Goal: Information Seeking & Learning: Learn about a topic

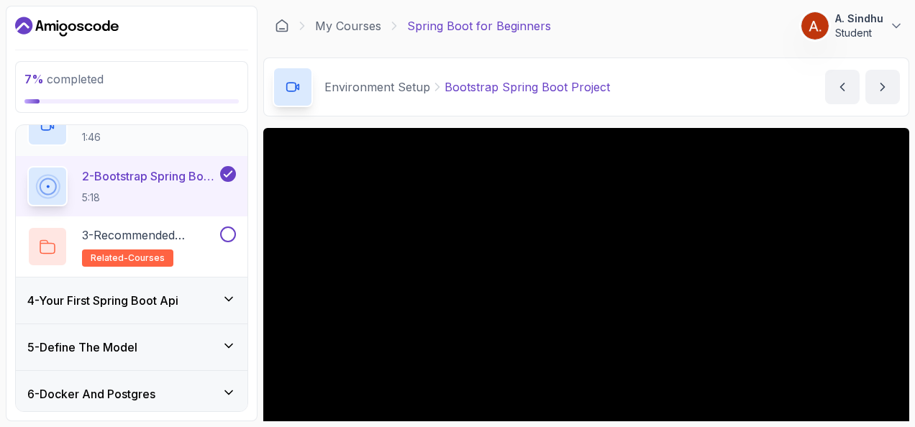
scroll to position [168, 0]
click at [199, 296] on div "4 - Your First Spring Boot Api" at bounding box center [131, 301] width 209 height 17
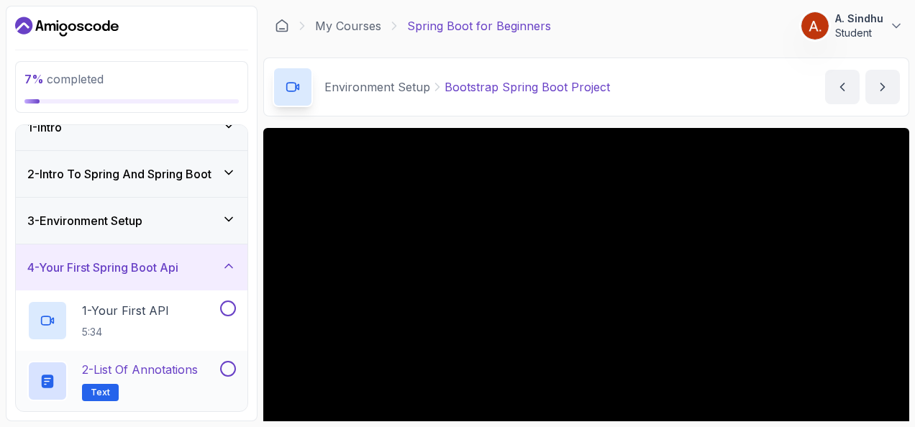
scroll to position [20, 0]
click at [178, 230] on div "3 - Environment Setup" at bounding box center [132, 222] width 232 height 46
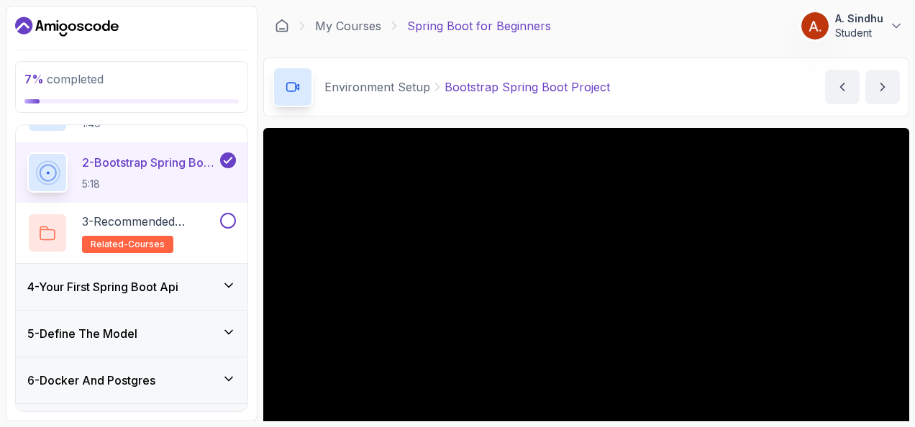
scroll to position [181, 0]
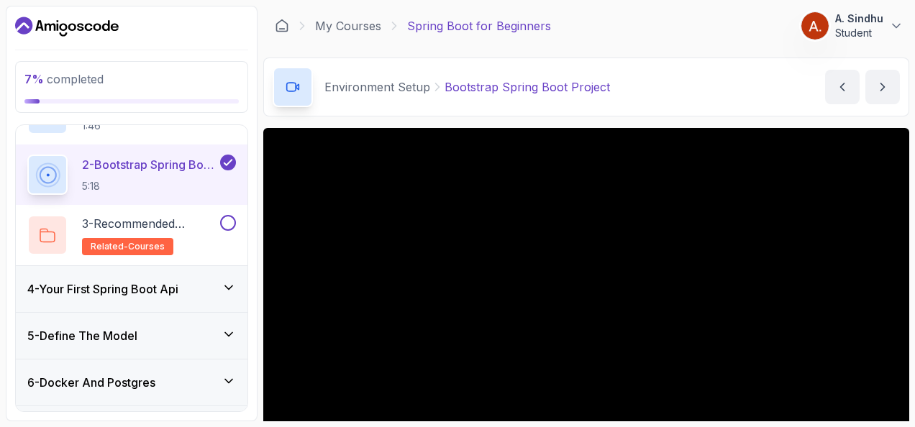
click at [178, 294] on h3 "4 - Your First Spring Boot Api" at bounding box center [102, 289] width 151 height 17
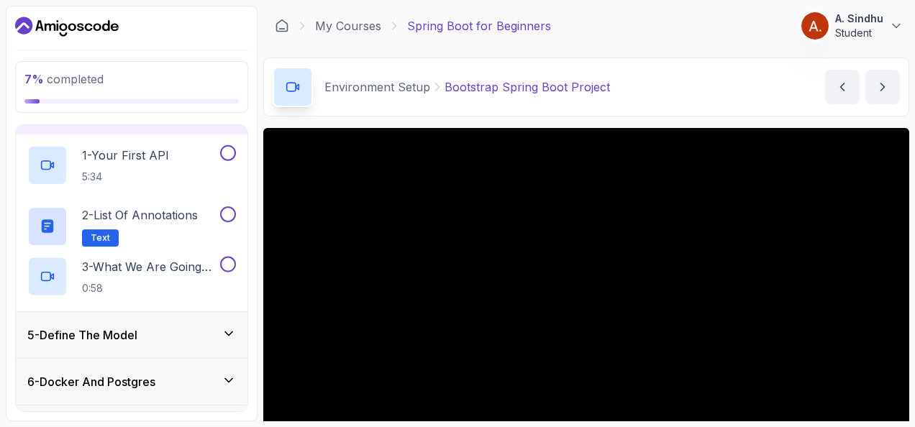
scroll to position [150, 0]
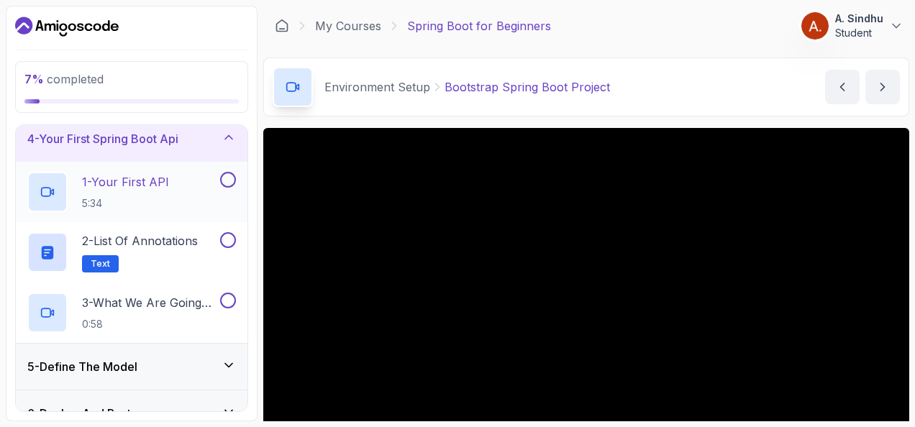
click at [137, 185] on p "1 - Your First API" at bounding box center [125, 181] width 87 height 17
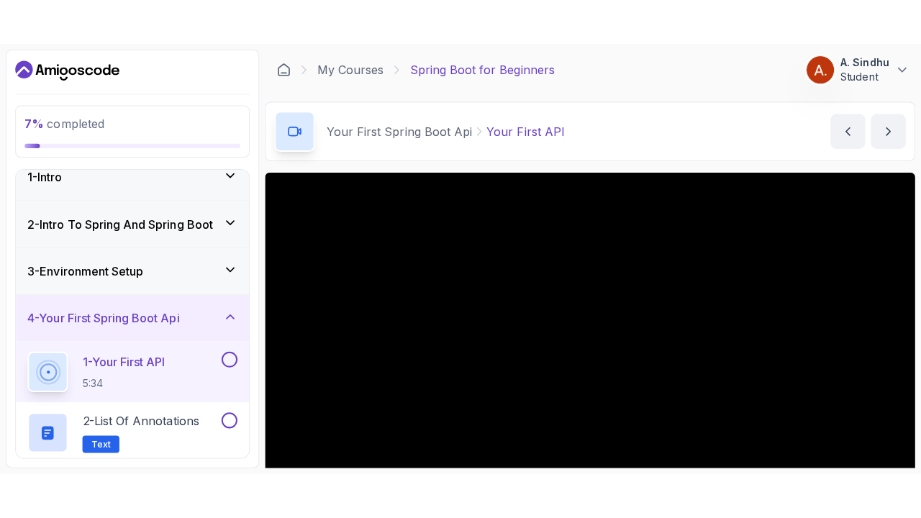
scroll to position [114, 0]
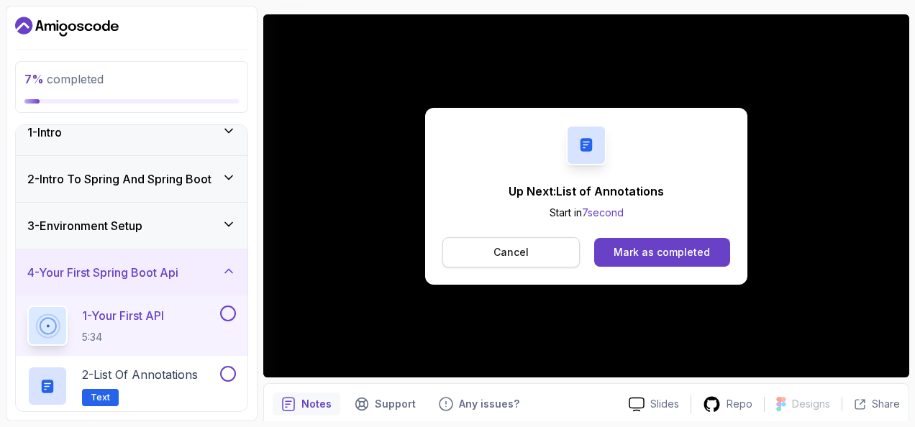
click at [483, 251] on button "Cancel" at bounding box center [510, 252] width 137 height 30
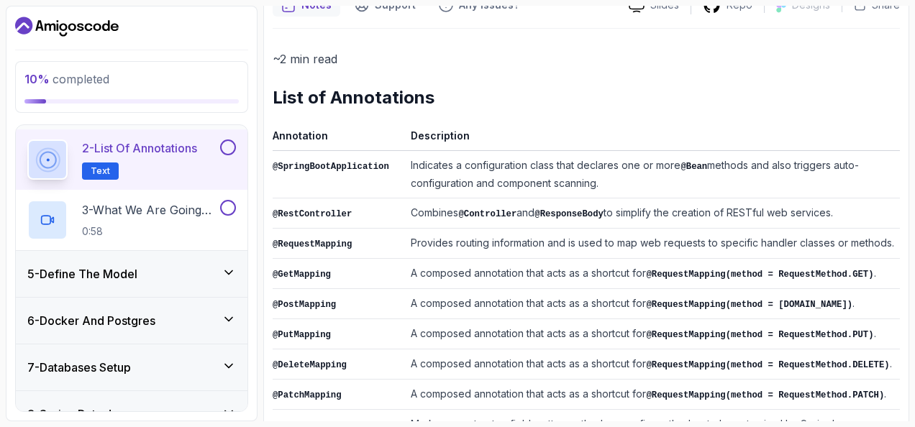
scroll to position [242, 0]
